Goal: Check status: Check status

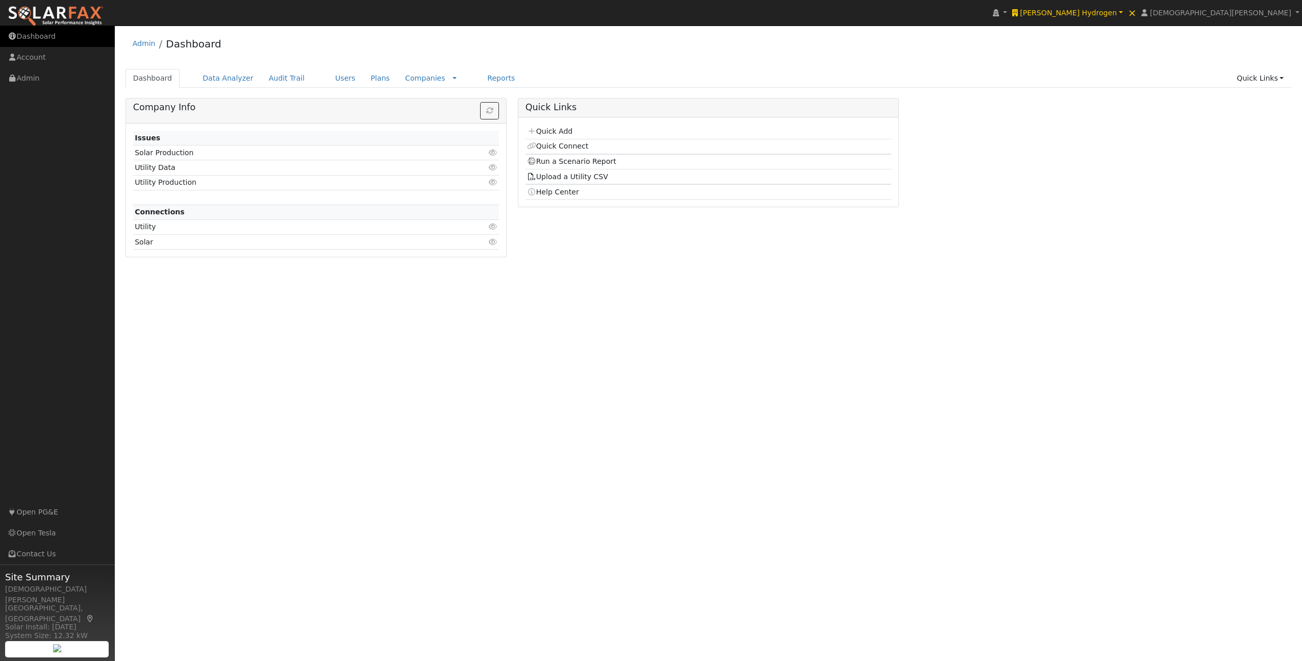
click at [72, 35] on link "Dashboard" at bounding box center [57, 36] width 115 height 21
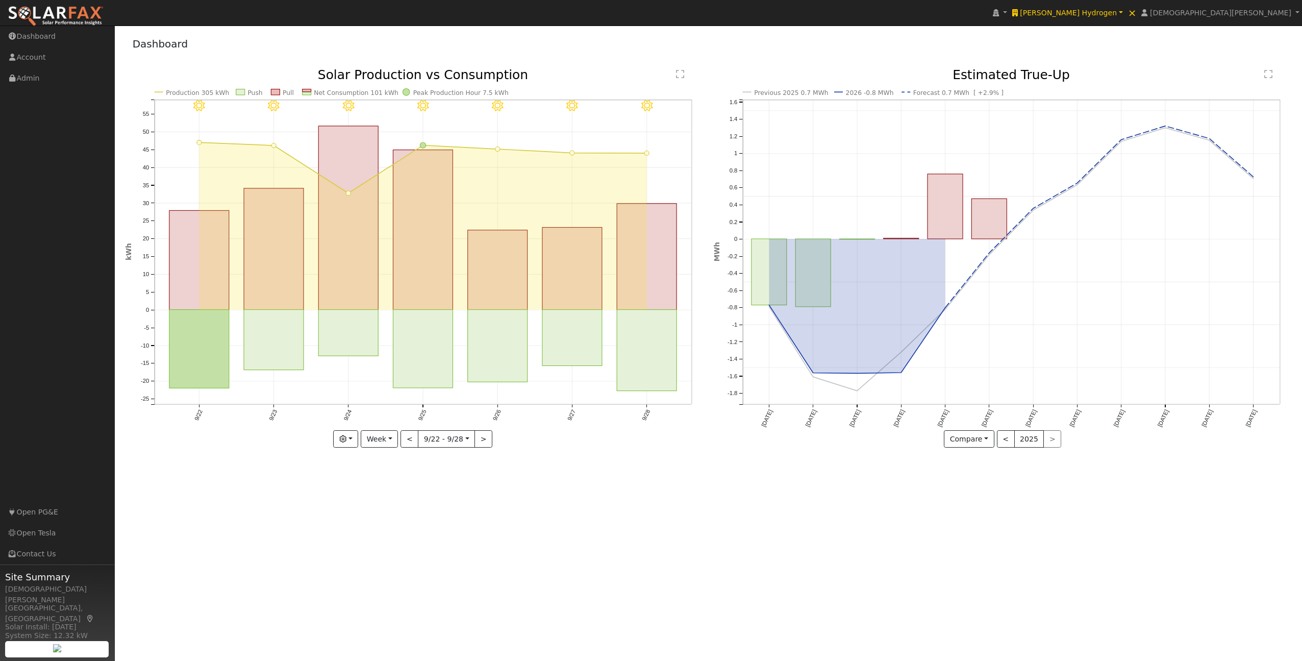
click at [717, 227] on icon "Previous 2025 0.7 MWh 2026 -0.8 MWh Forecast 0.7 MWh [ +2.9% ] [DATE] May '[DAT…" at bounding box center [1003, 261] width 578 height 385
click at [369, 438] on button "Week" at bounding box center [379, 438] width 37 height 17
click at [385, 506] on link "Year" at bounding box center [396, 503] width 71 height 14
type input "2024-09-01"
